Goal: Task Accomplishment & Management: Manage account settings

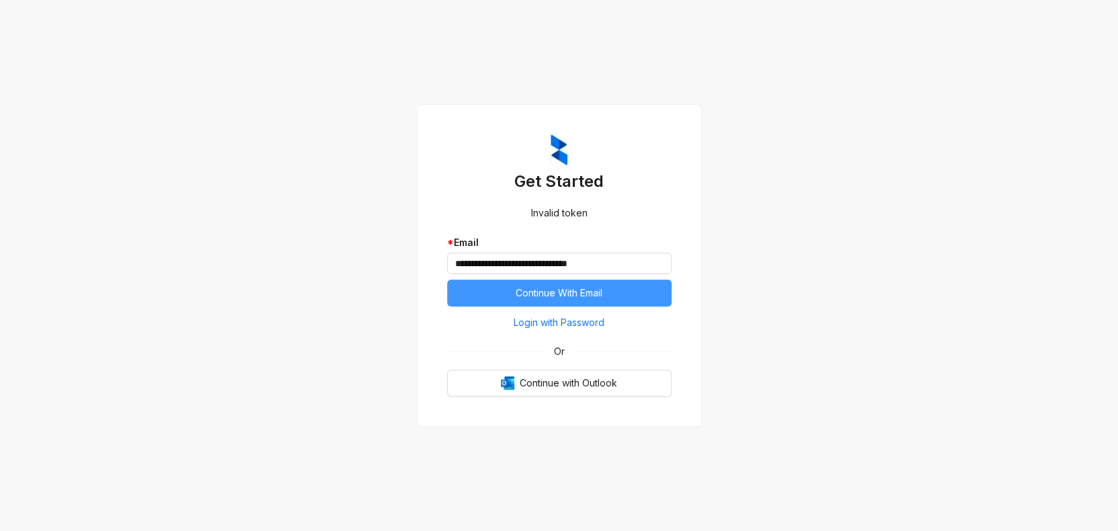
click at [620, 286] on button "Continue With Email" at bounding box center [559, 293] width 225 height 27
click at [571, 325] on span "Login with Password" at bounding box center [559, 322] width 91 height 15
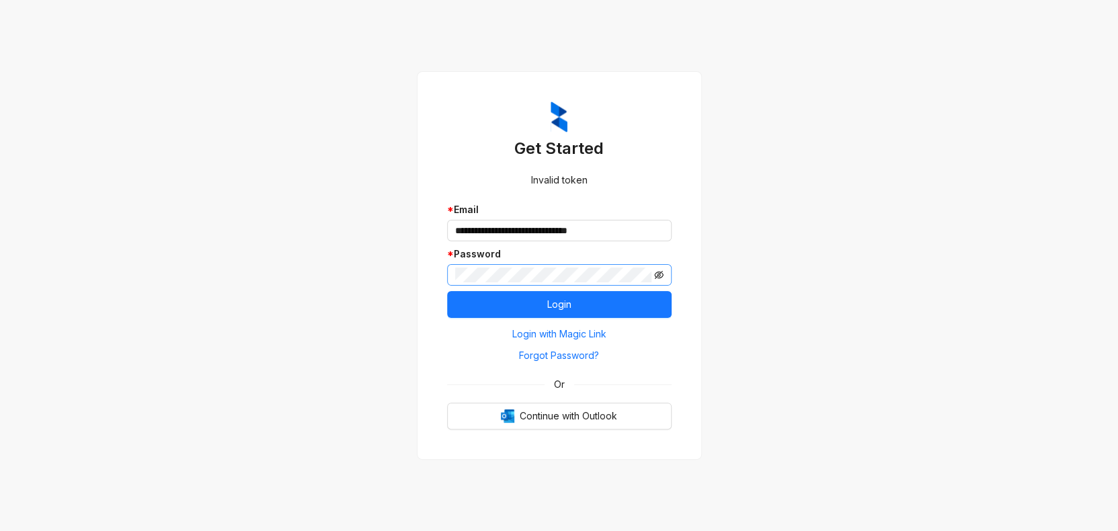
click at [654, 272] on icon "eye-invisible" at bounding box center [658, 274] width 9 height 9
click at [584, 306] on button "Login" at bounding box center [559, 304] width 225 height 27
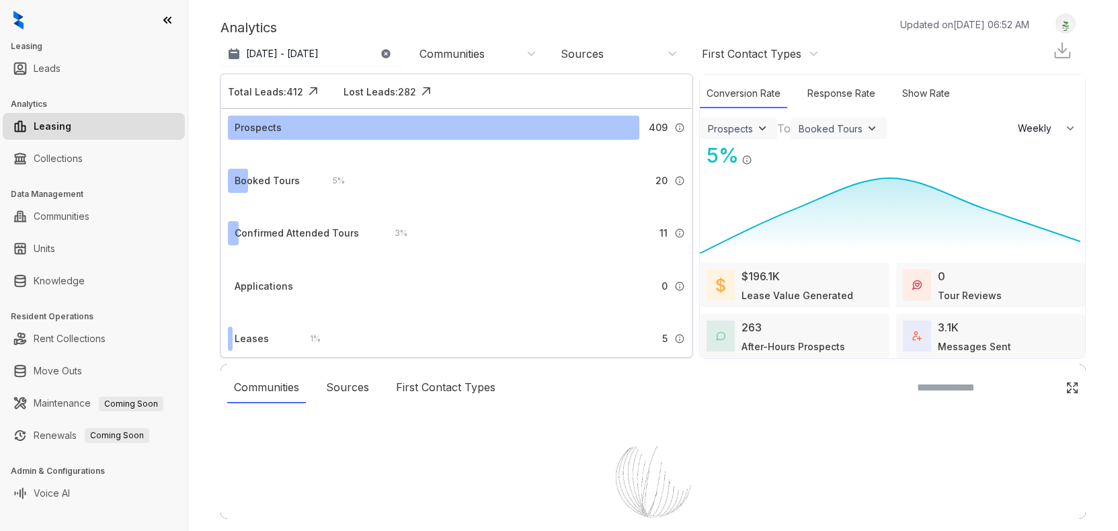
select select "******"
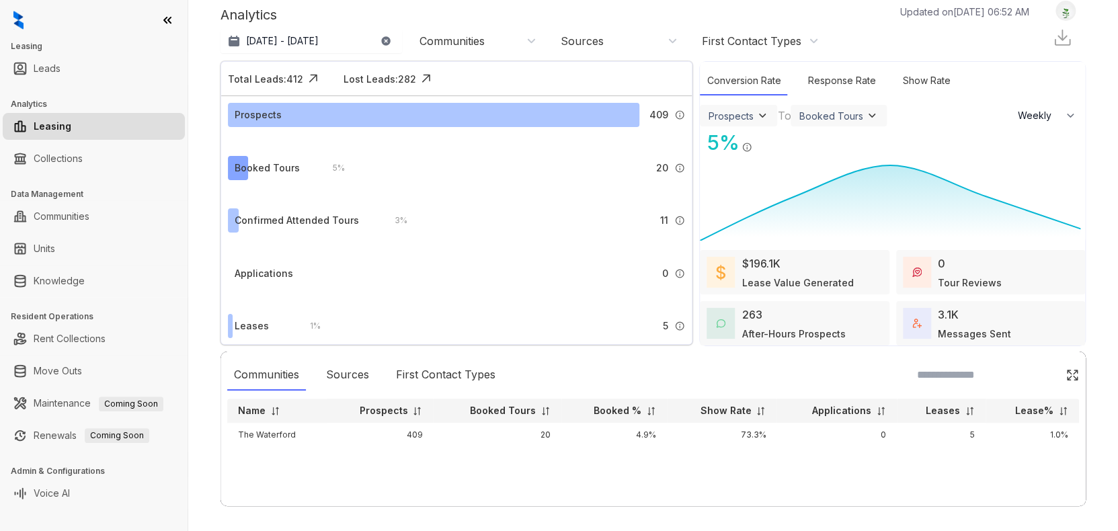
scroll to position [19, 0]
